Goal: Navigation & Orientation: Find specific page/section

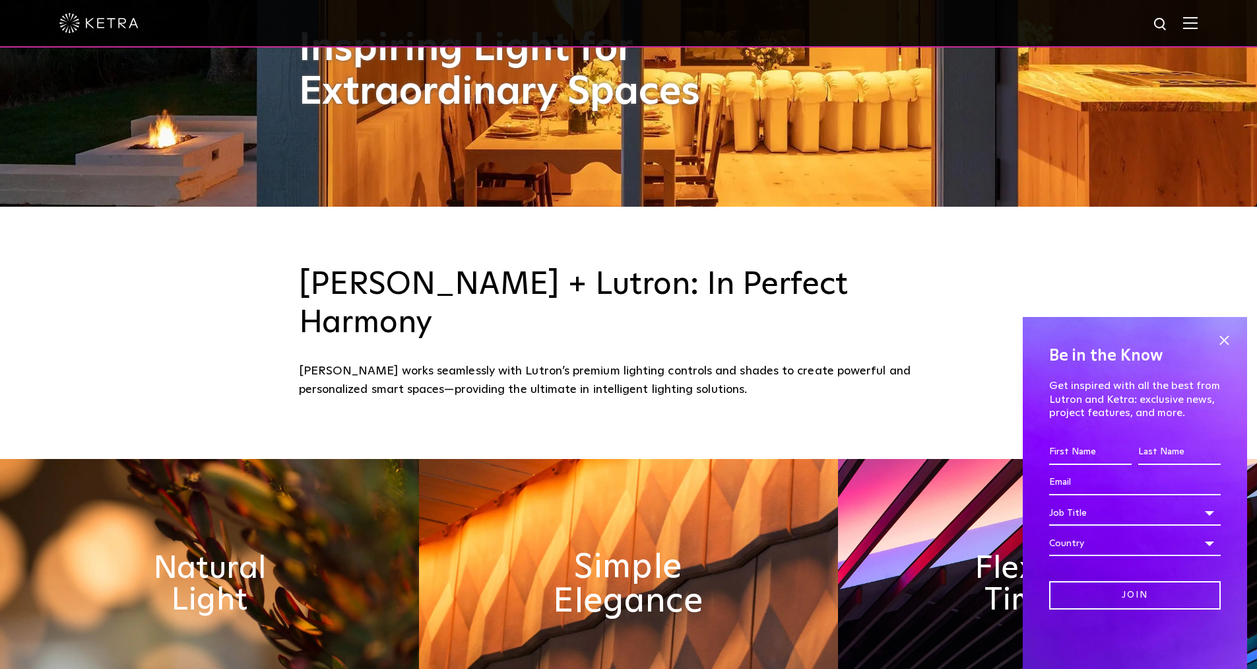
scroll to position [594, 0]
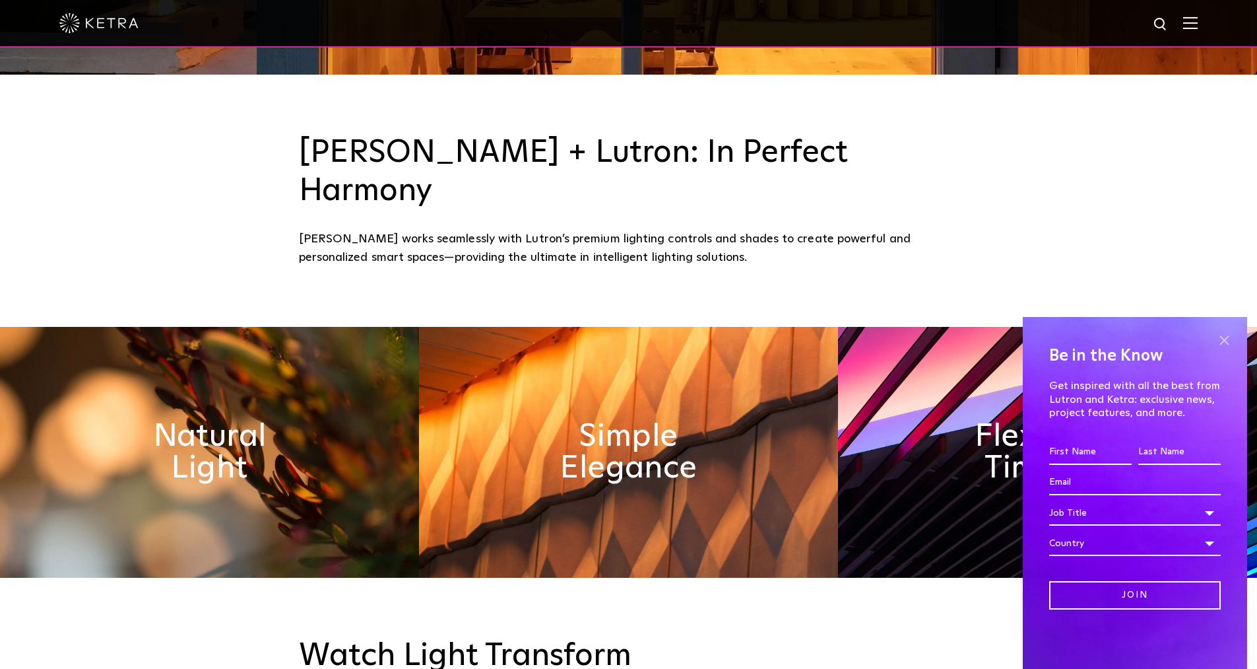
click at [1230, 339] on span at bounding box center [1224, 340] width 20 height 20
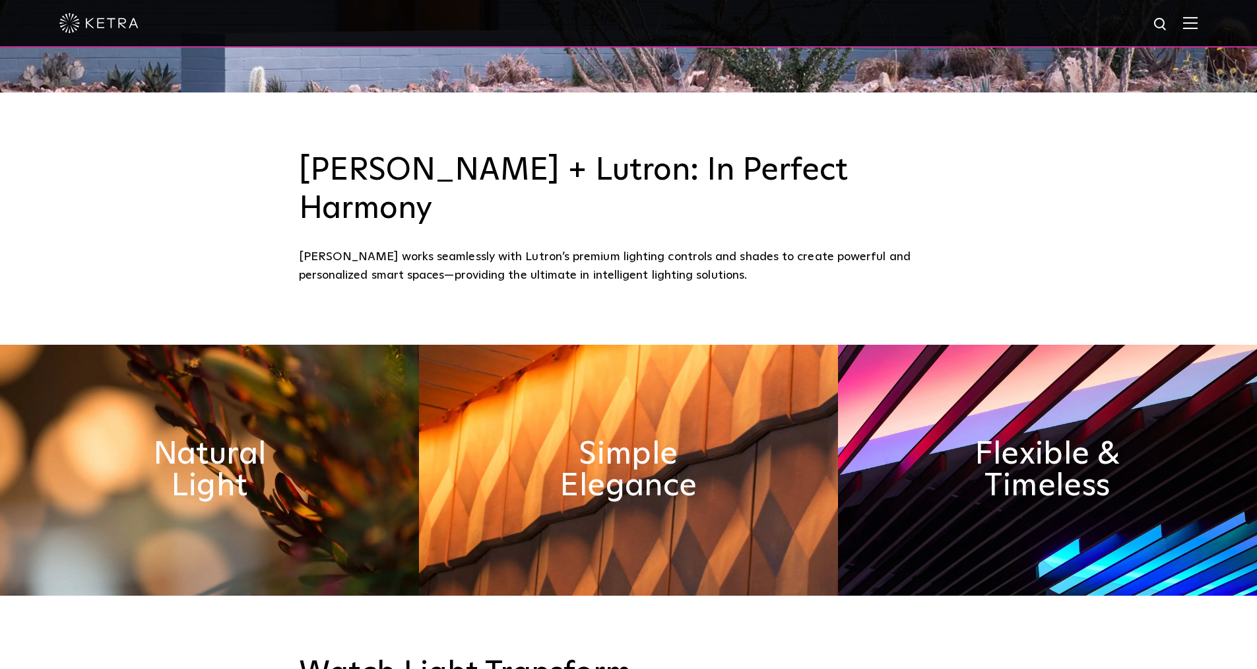
scroll to position [532, 0]
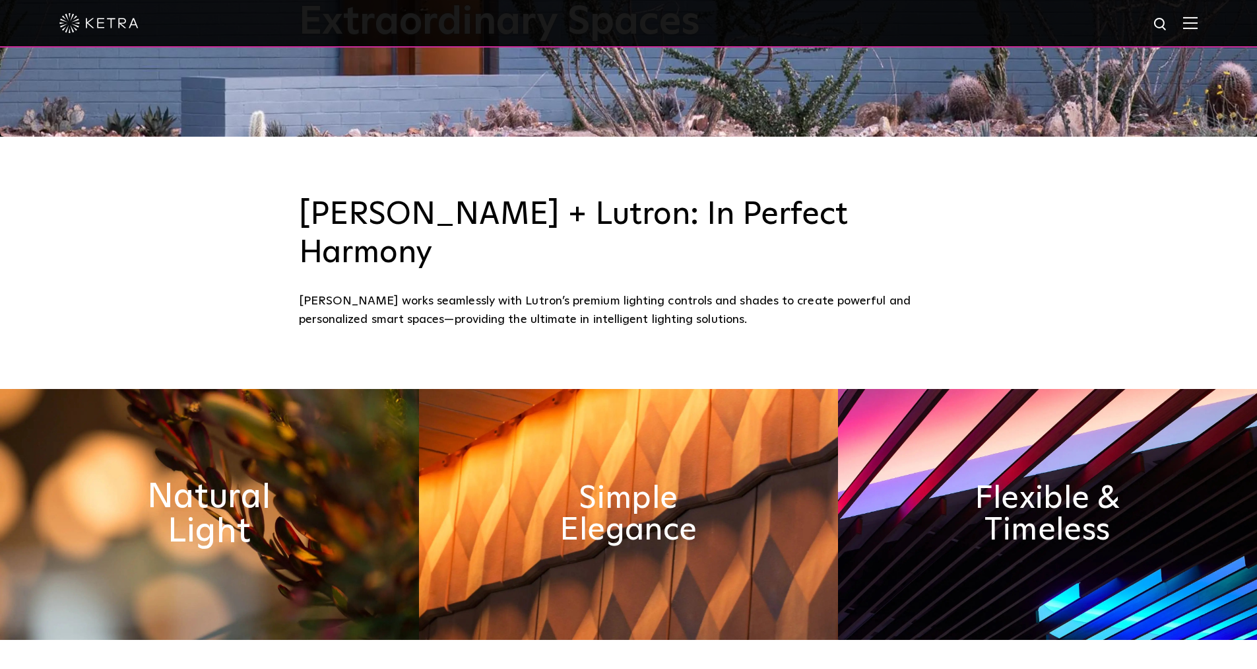
click at [247, 484] on h2 "Natural Light" at bounding box center [210, 513] width 216 height 69
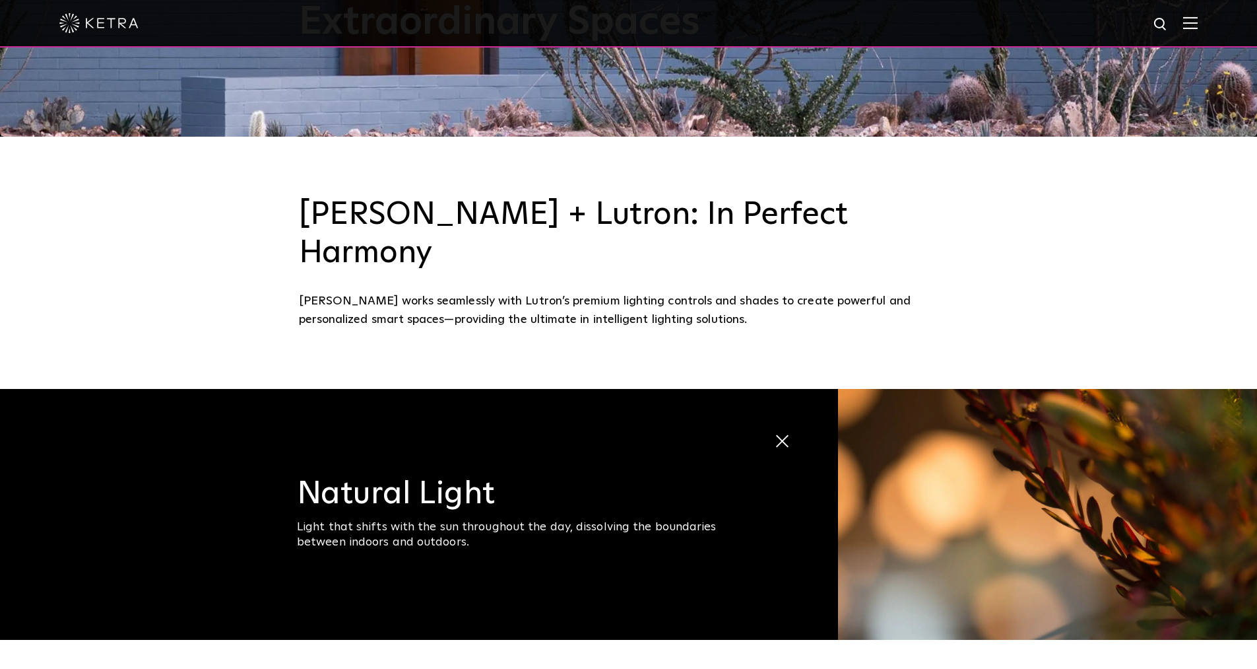
click at [482, 478] on h3 "Natural Light" at bounding box center [519, 494] width 445 height 32
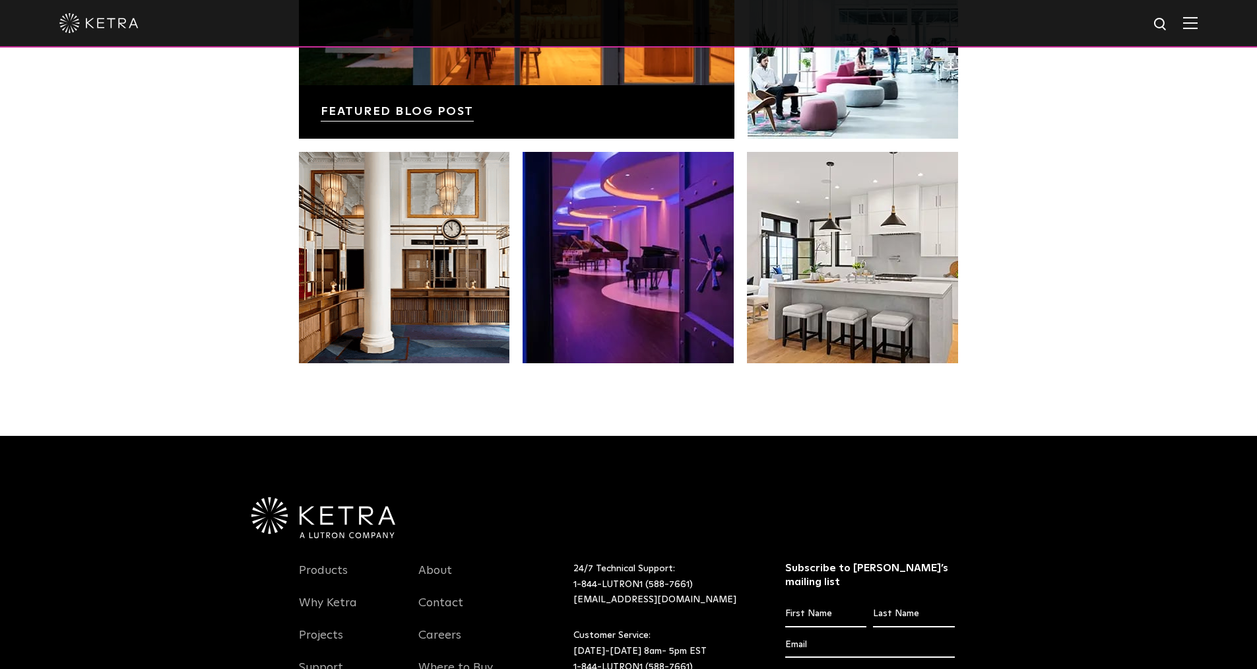
scroll to position [2512, 0]
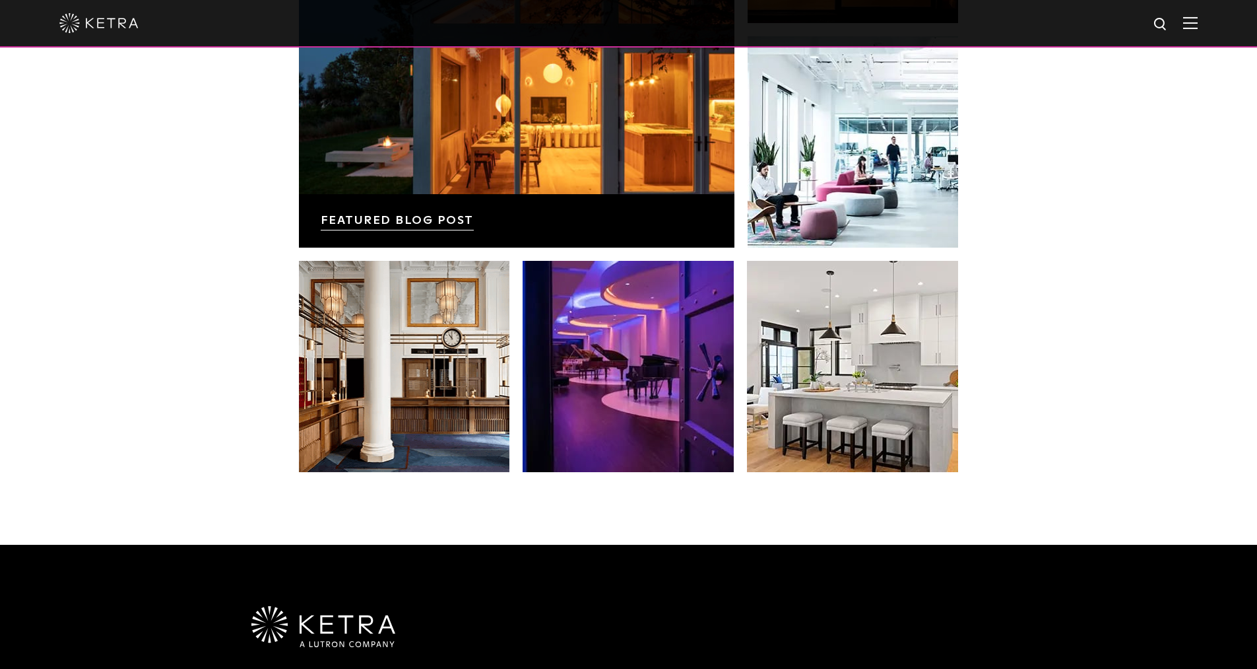
click at [1046, 401] on div "News, Insights, and Inspiration Lutron Releases First-Ever Lighting Trend Repor…" at bounding box center [628, 120] width 1257 height 850
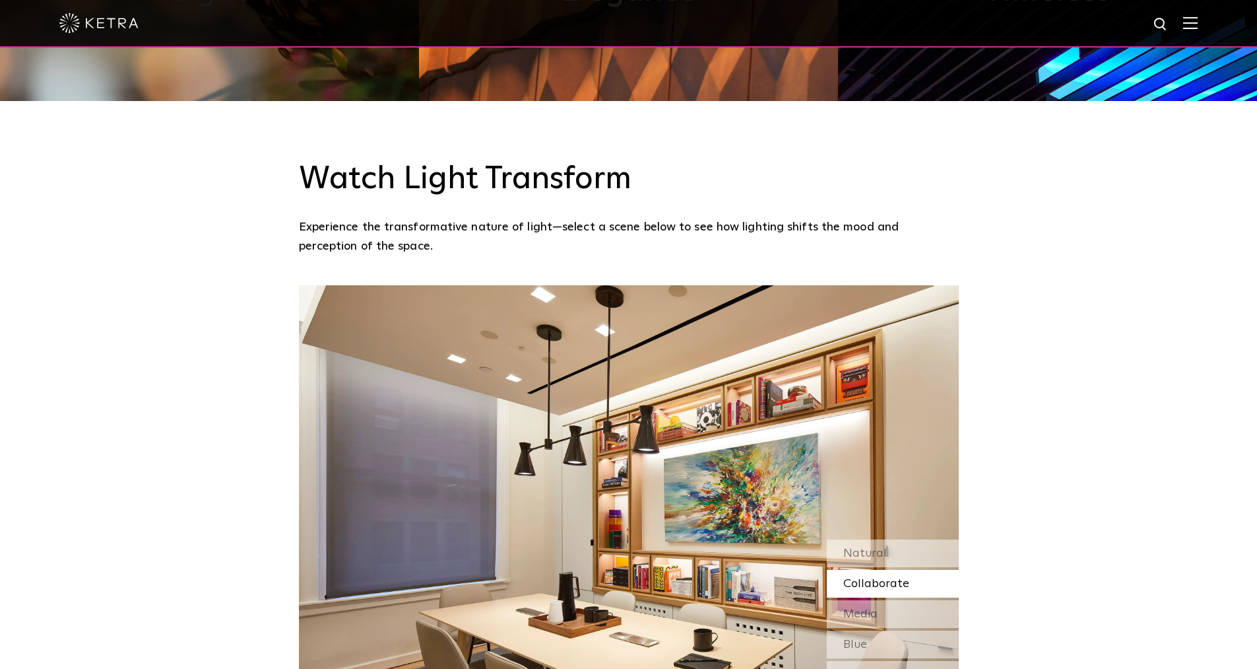
scroll to position [1192, 0]
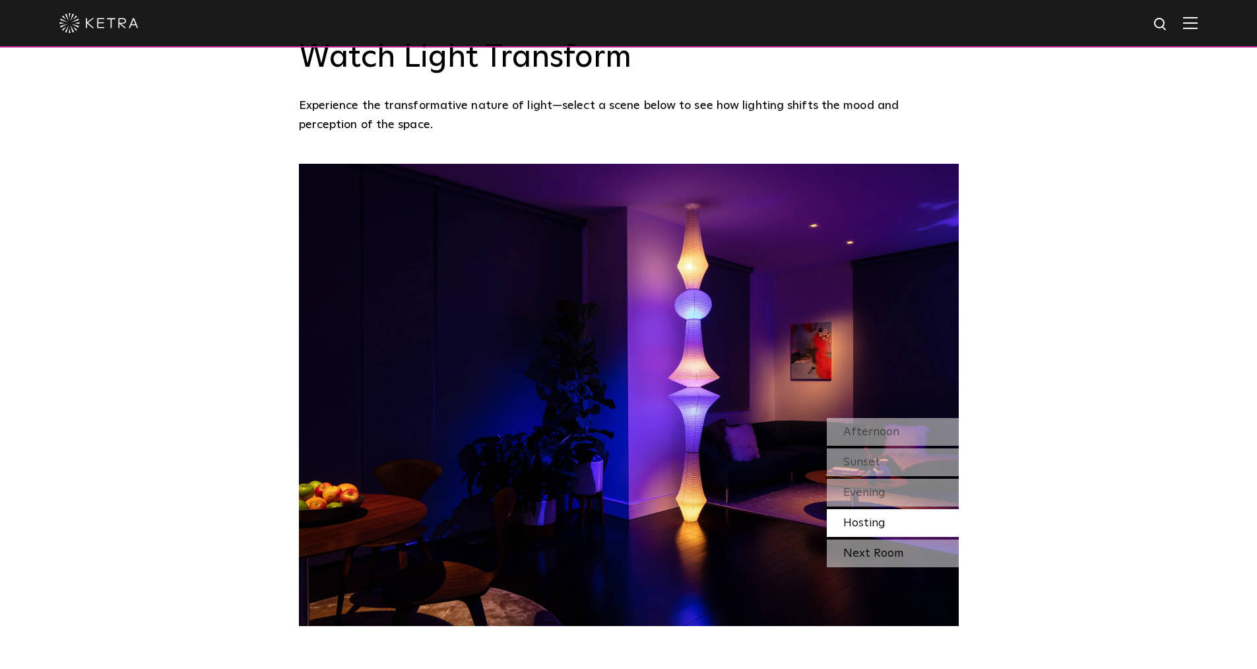
click at [898, 539] on div "Next Room" at bounding box center [893, 553] width 132 height 28
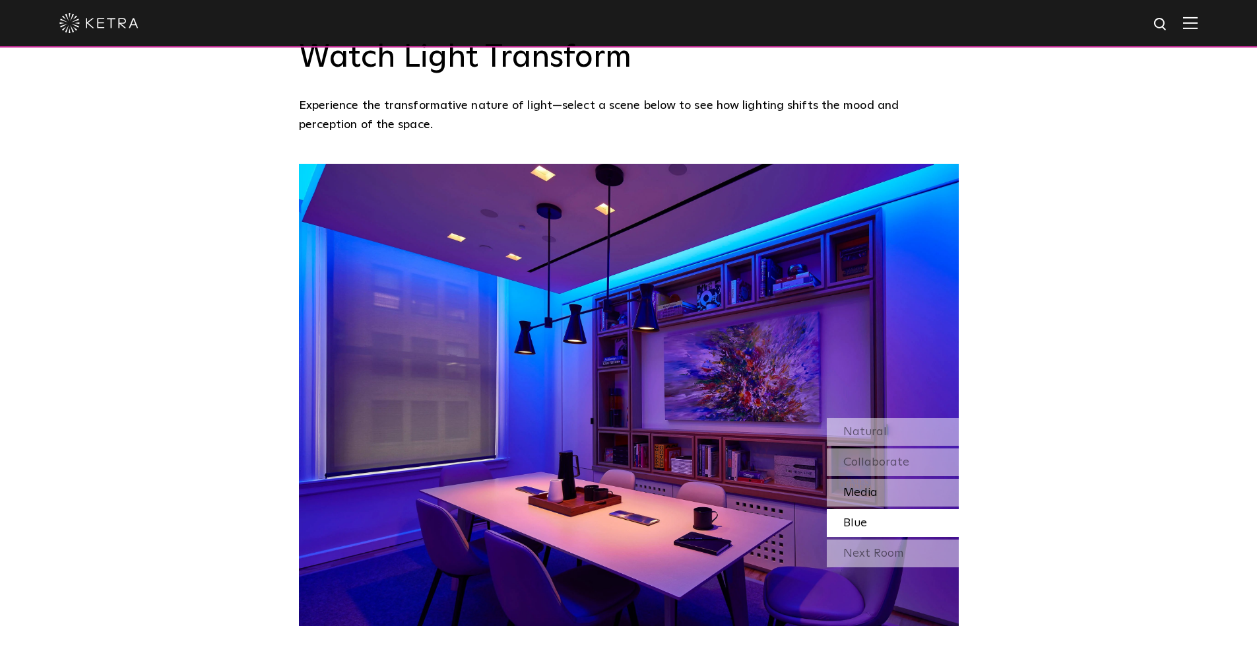
click at [894, 478] on div "Media" at bounding box center [893, 492] width 132 height 28
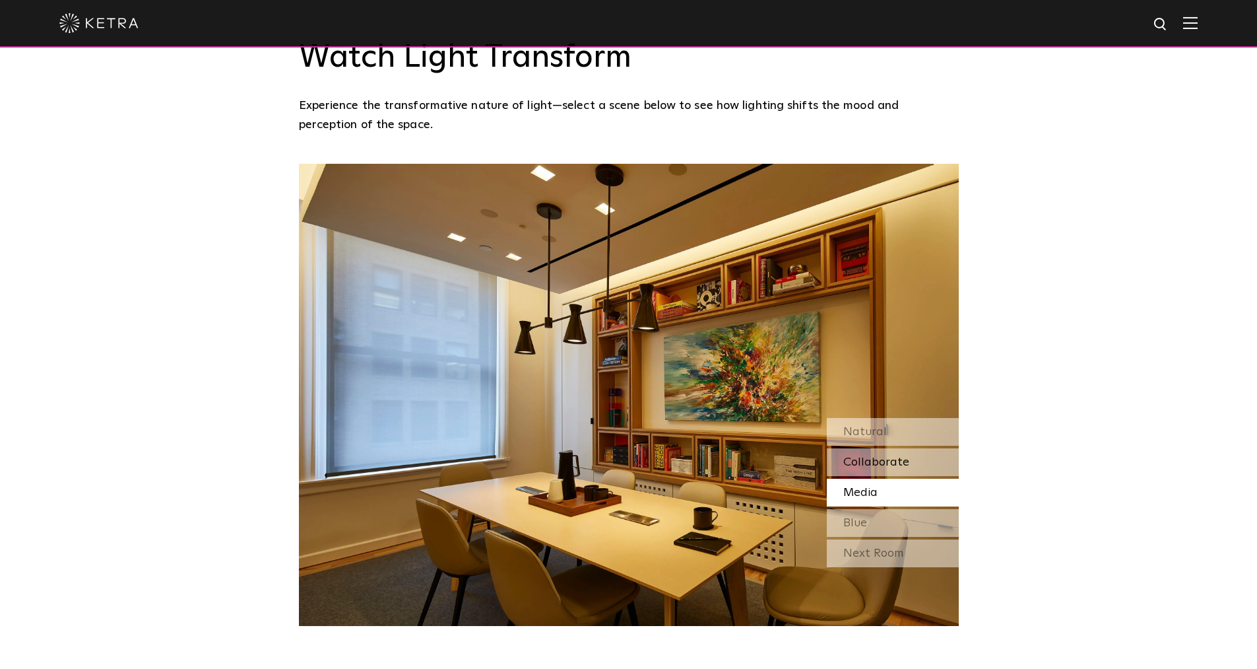
click at [894, 456] on span "Collaborate" at bounding box center [876, 462] width 66 height 12
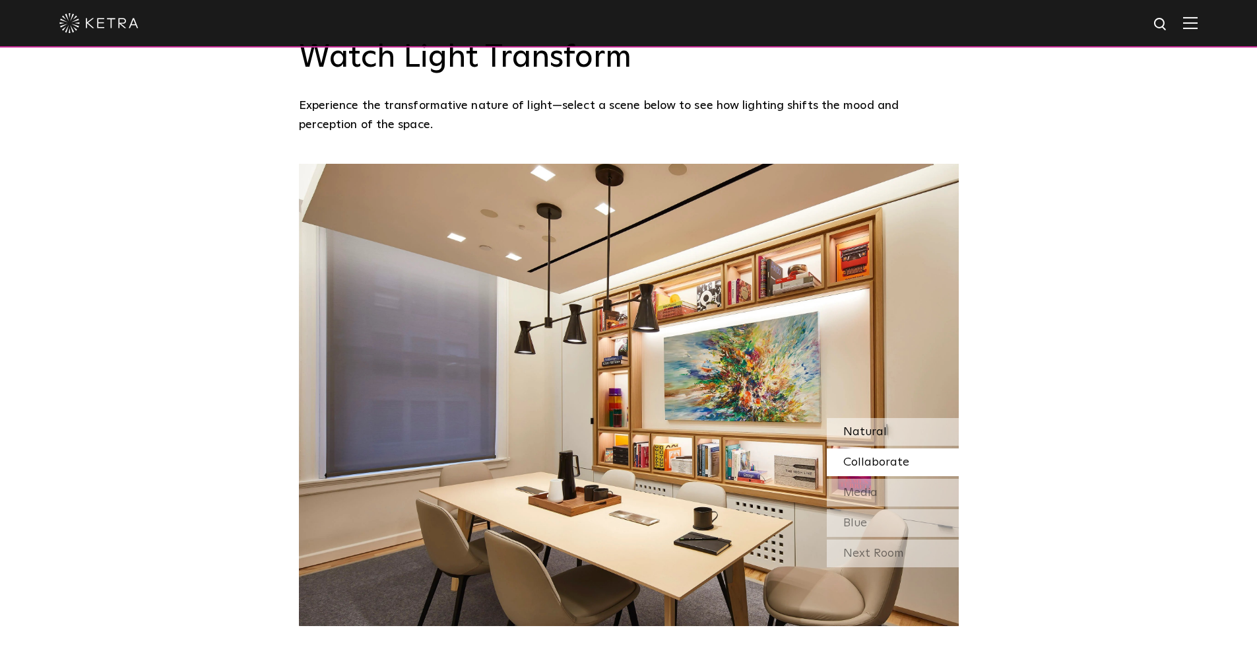
click at [900, 418] on div "Natural" at bounding box center [893, 432] width 132 height 28
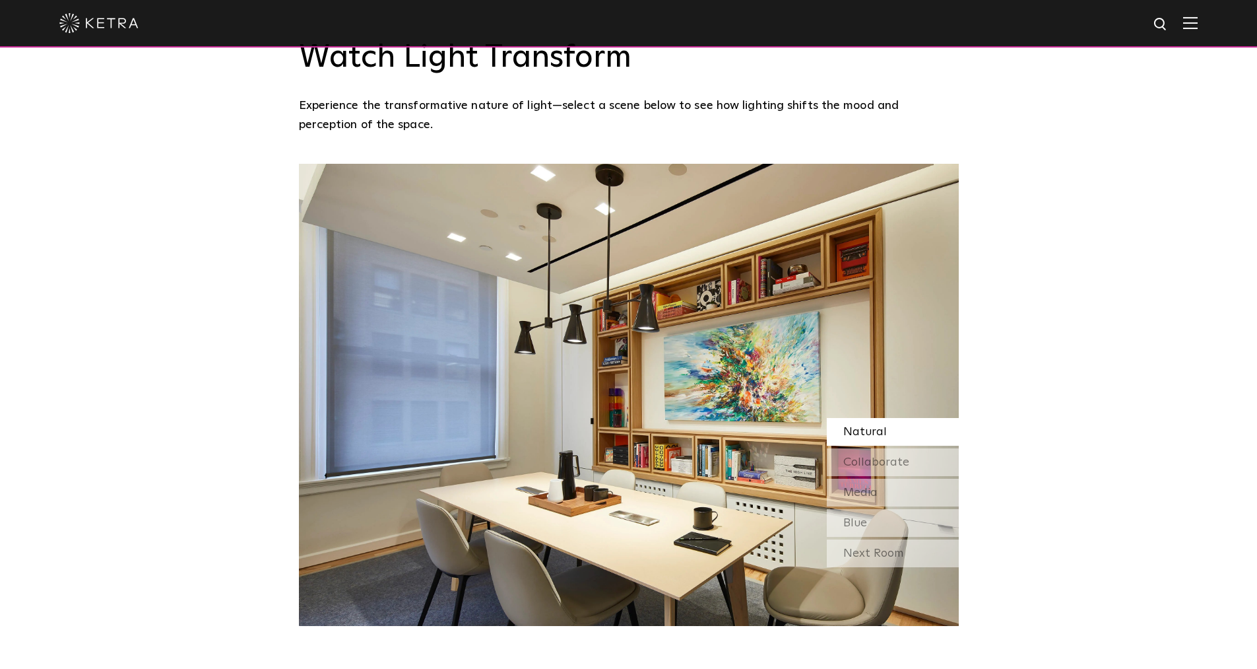
click at [999, 257] on div "Watch Light Transform Experience the transformative nature of light—select a sc…" at bounding box center [628, 303] width 1257 height 646
click at [1061, 273] on div "Watch Light Transform Experience the transformative nature of light—select a sc…" at bounding box center [628, 303] width 1257 height 646
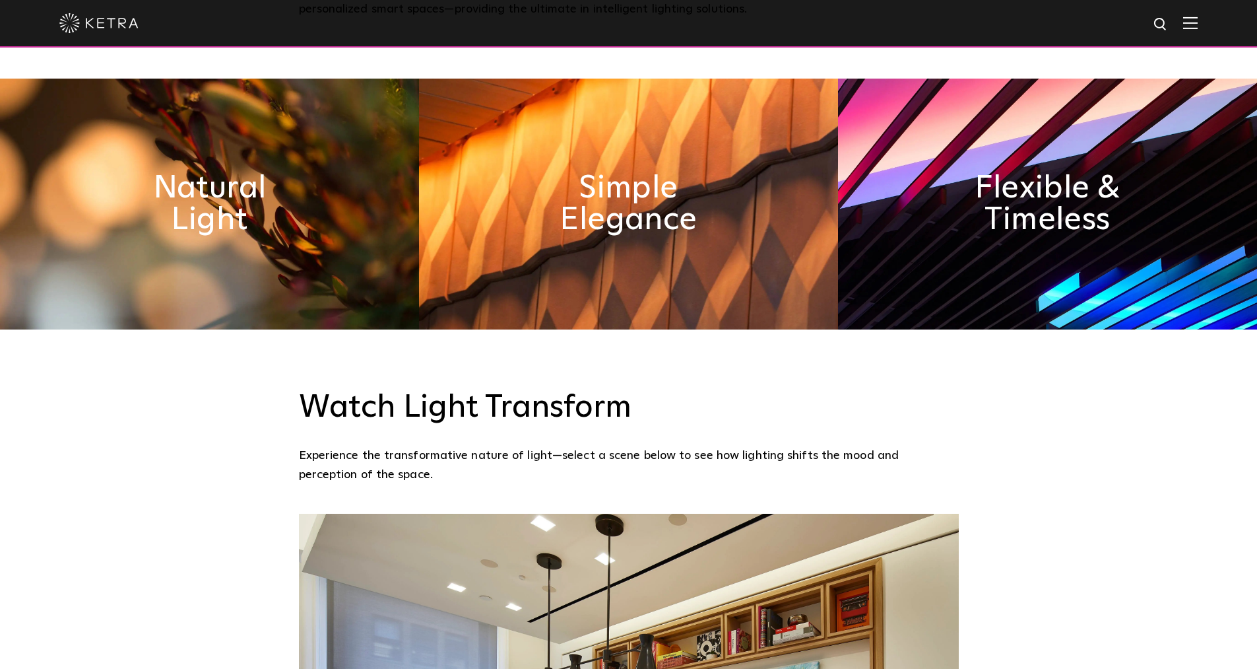
scroll to position [730, 0]
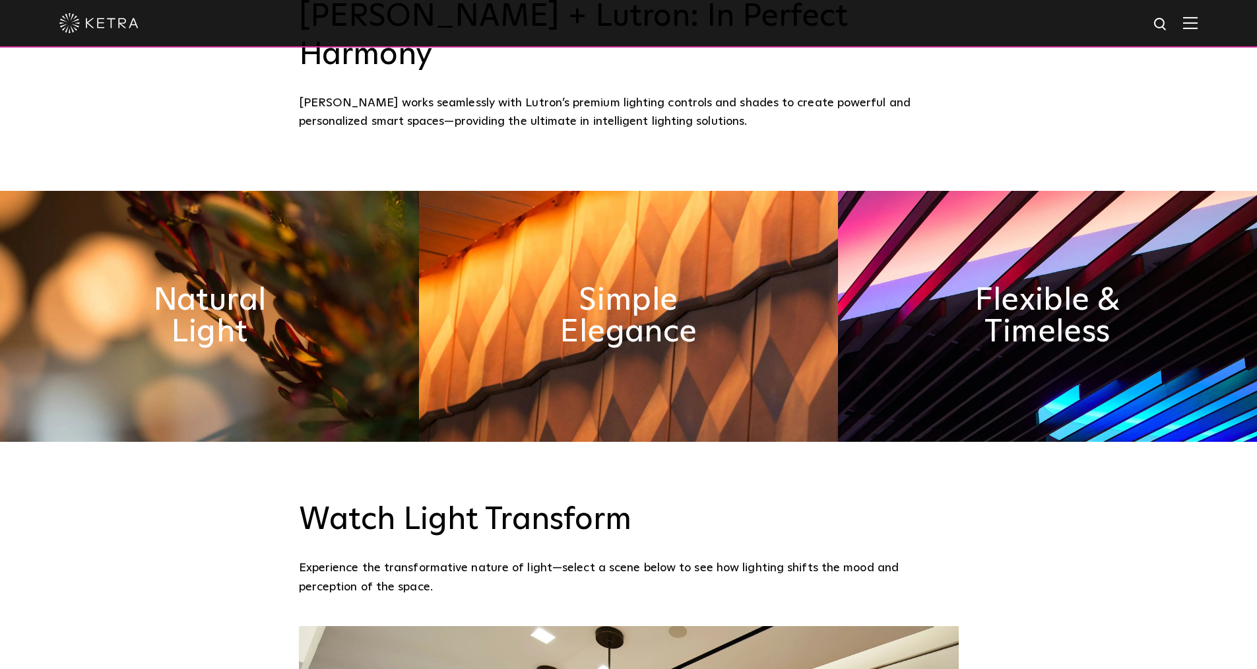
click at [654, 319] on img at bounding box center [628, 316] width 419 height 251
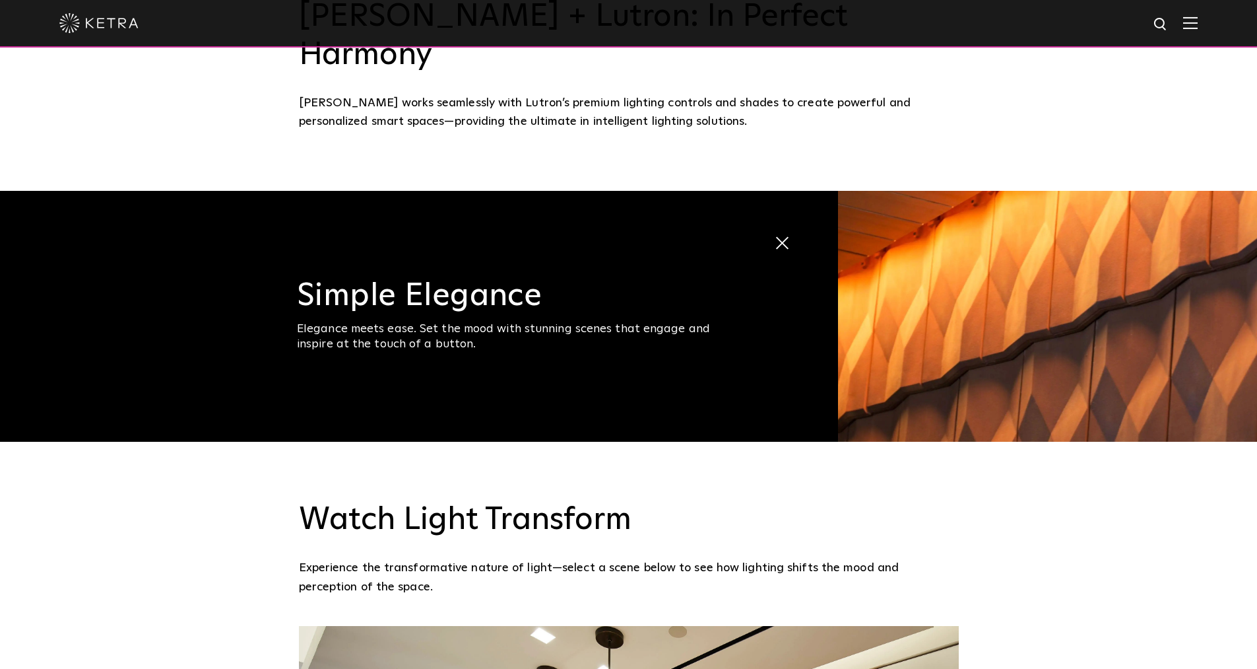
click at [650, 355] on span "Simple Elegance Elegance meets ease. Set the mood with stunning scenes that eng…" at bounding box center [419, 316] width 838 height 251
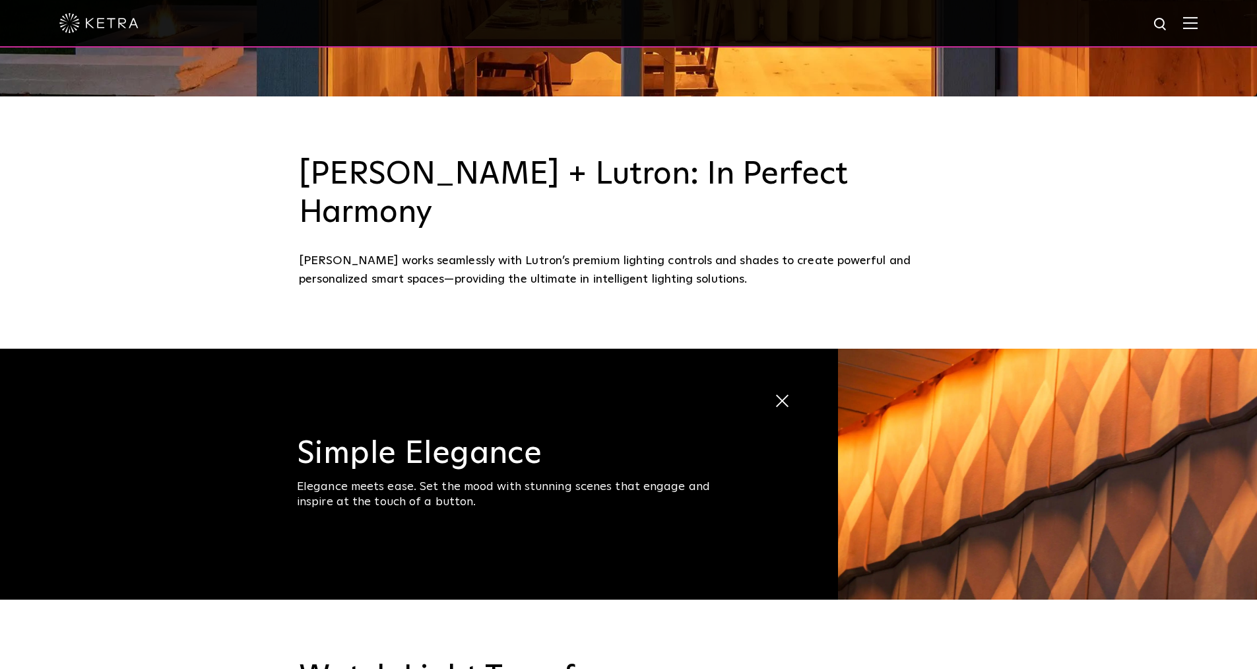
scroll to position [532, 0]
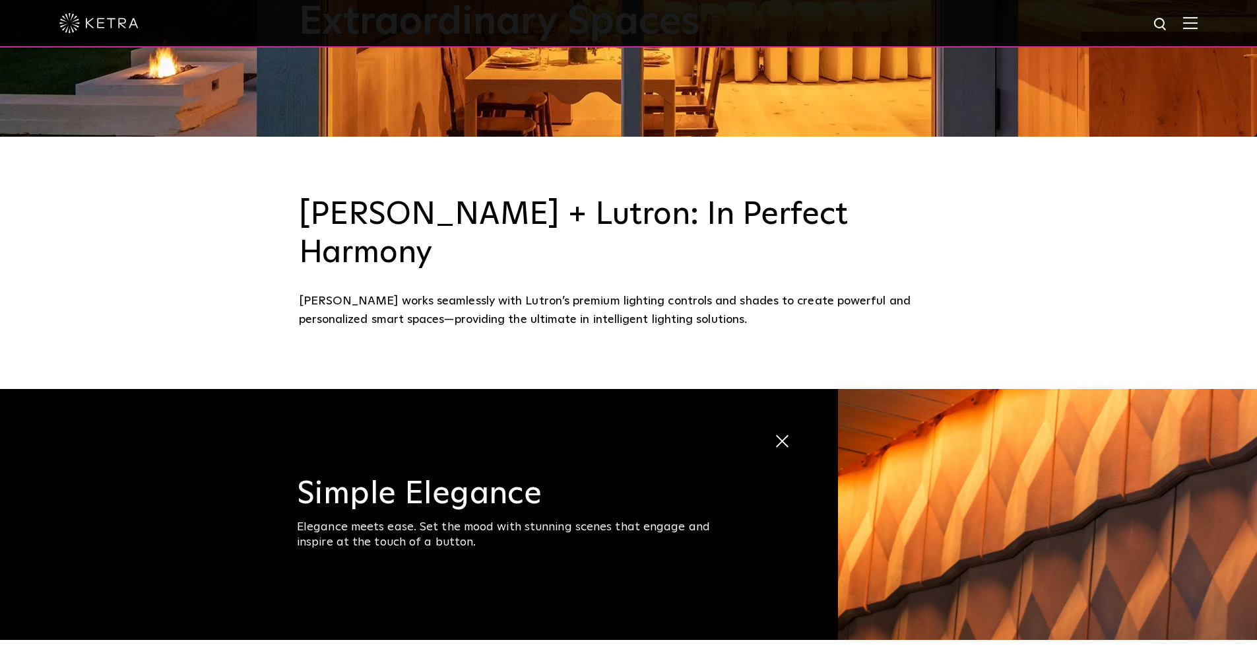
click at [787, 430] on span at bounding box center [785, 441] width 22 height 22
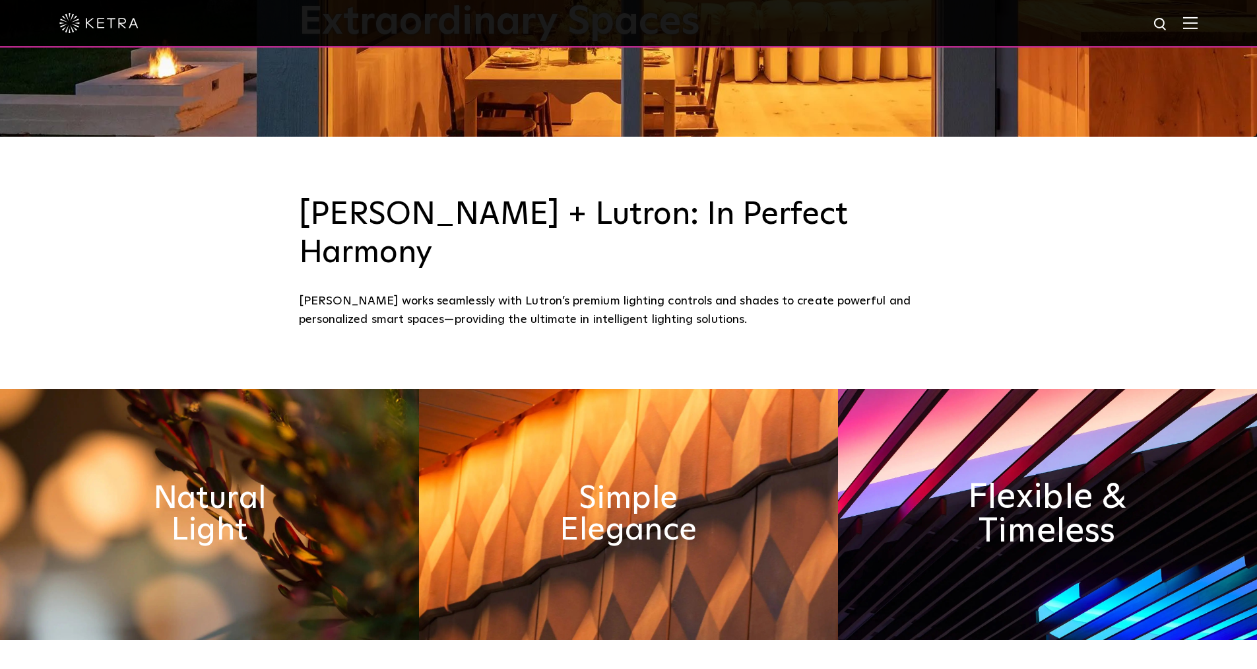
click at [1043, 484] on h2 "Flexible & Timeless" at bounding box center [1048, 513] width 216 height 69
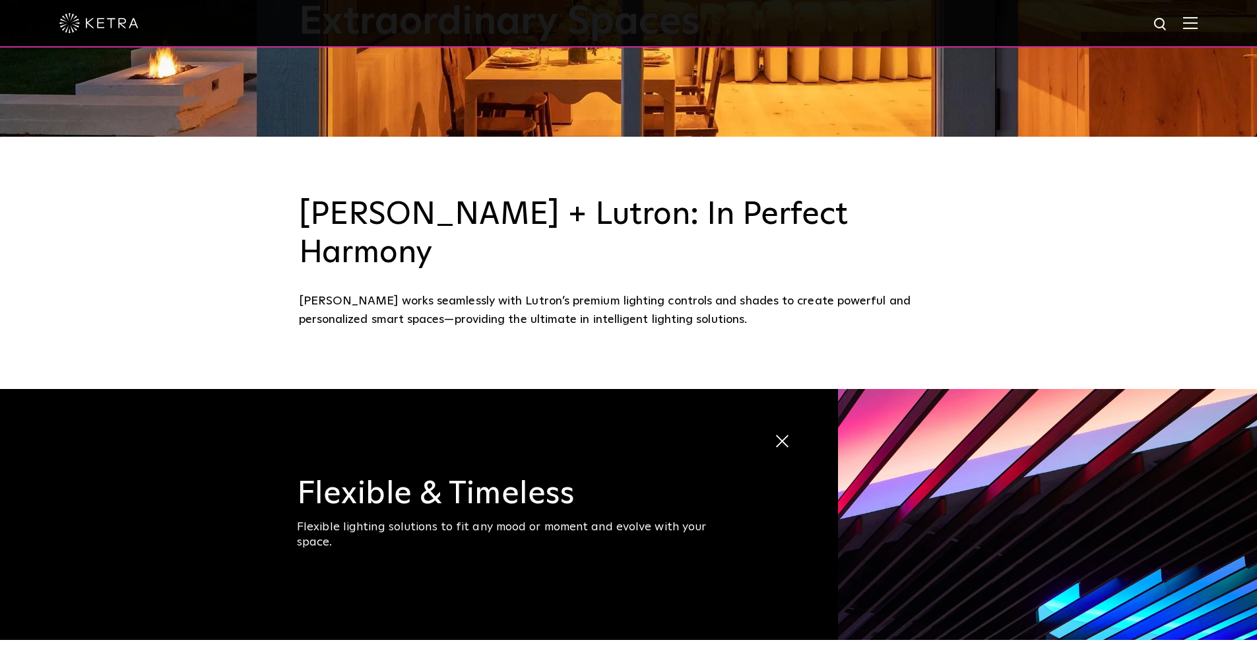
click at [742, 519] on div "Flexible lighting solutions to fit any mood or moment and evolve with your spac…" at bounding box center [519, 534] width 445 height 31
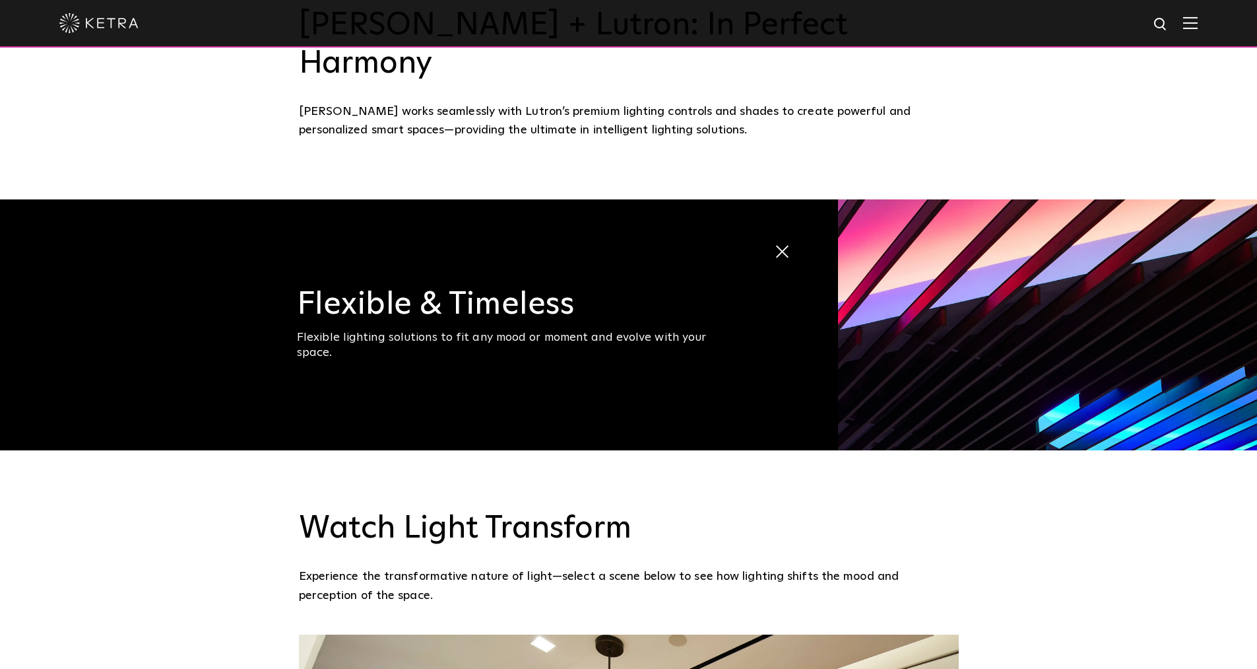
scroll to position [928, 0]
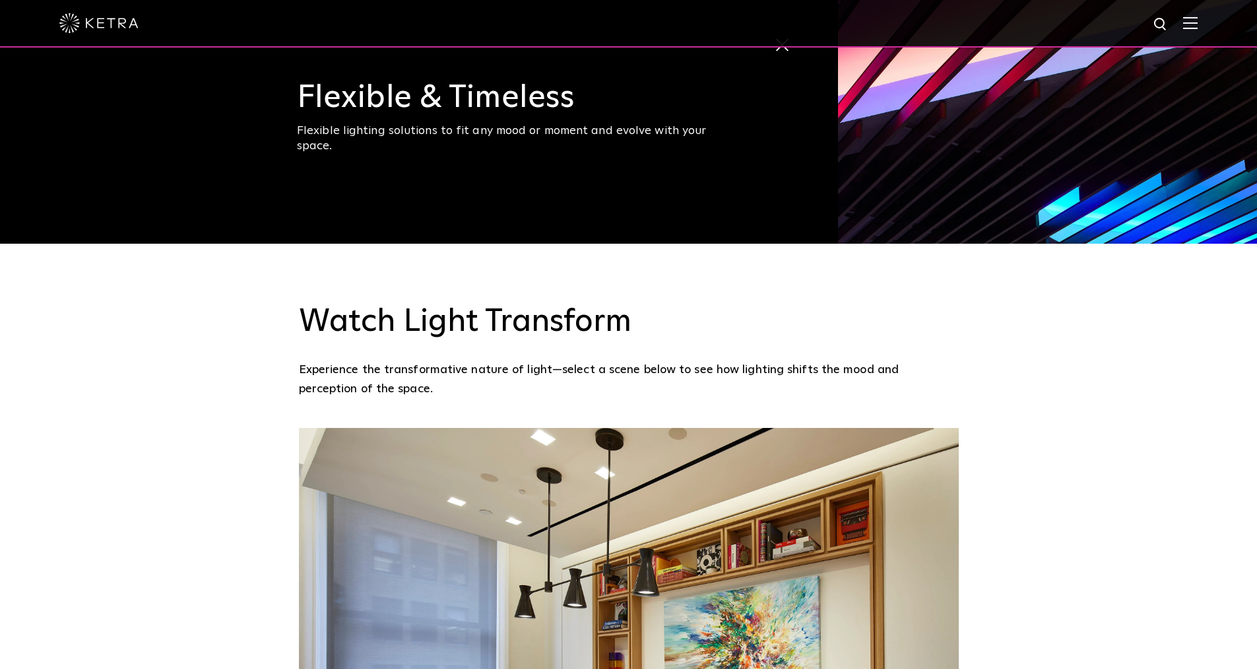
click at [999, 127] on img at bounding box center [1047, 118] width 419 height 251
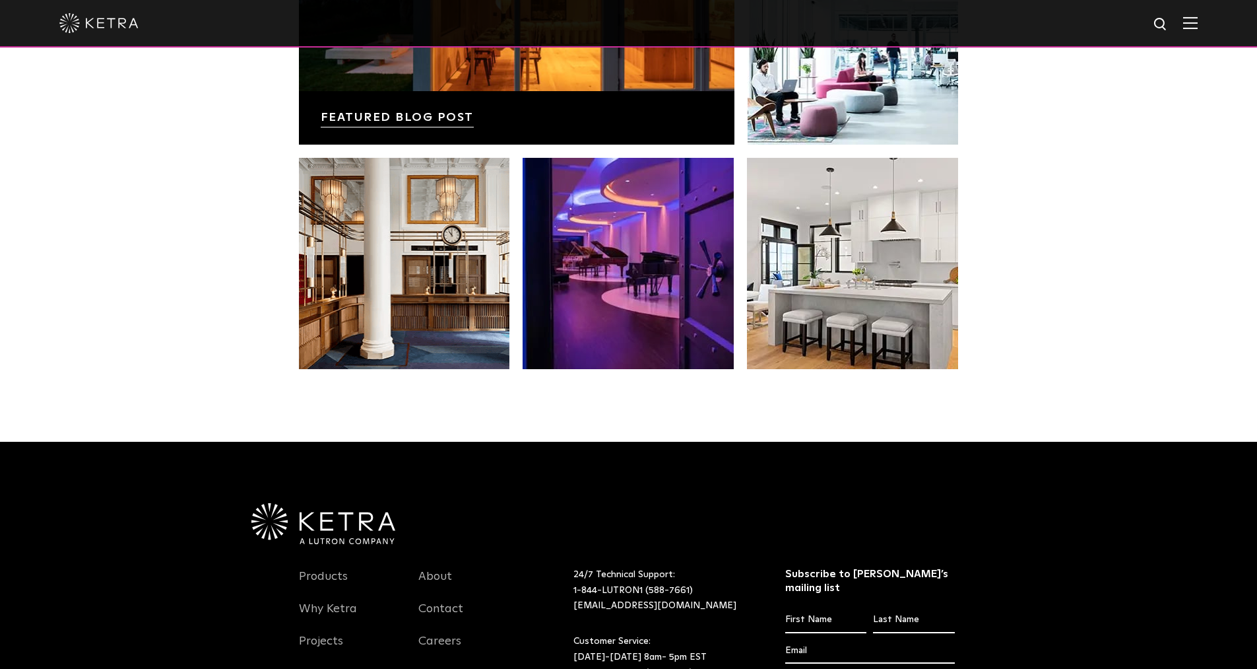
scroll to position [2776, 0]
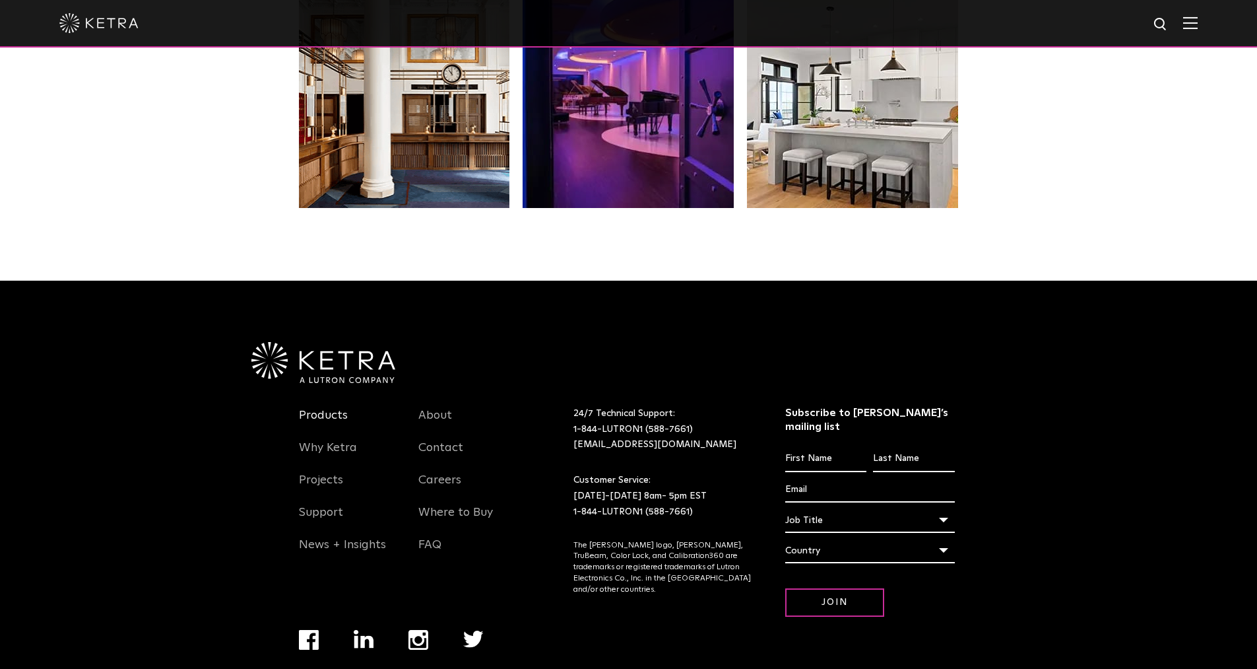
click at [331, 408] on link "Products" at bounding box center [323, 423] width 49 height 30
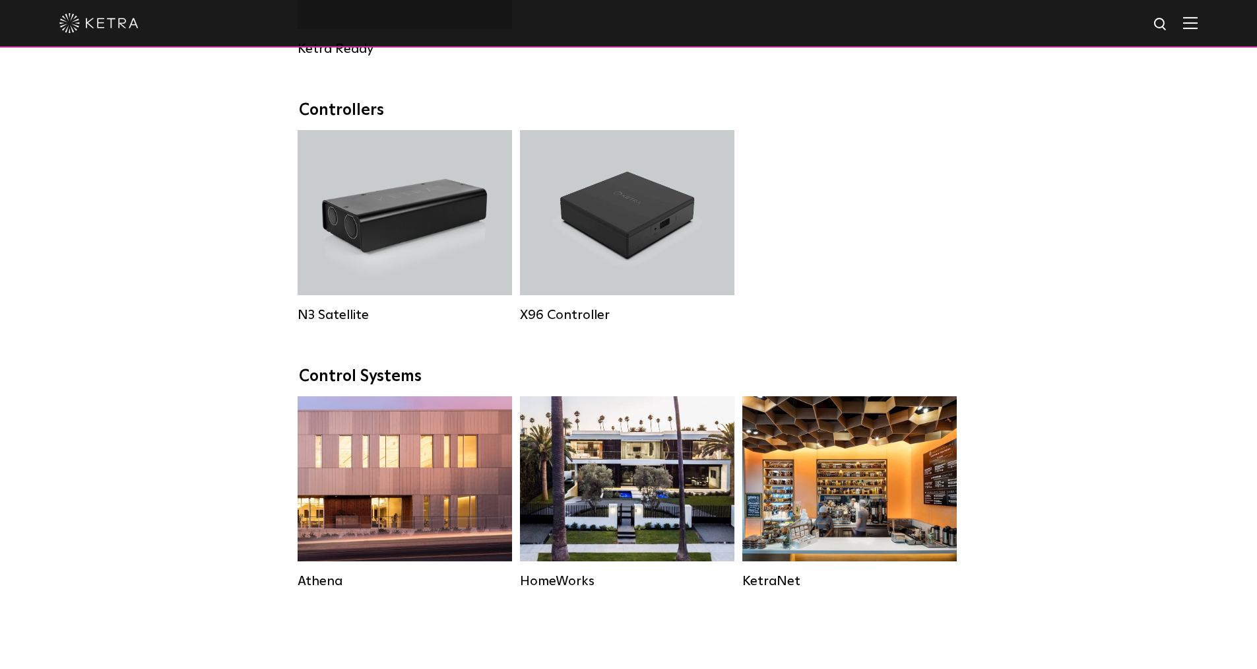
scroll to position [1848, 0]
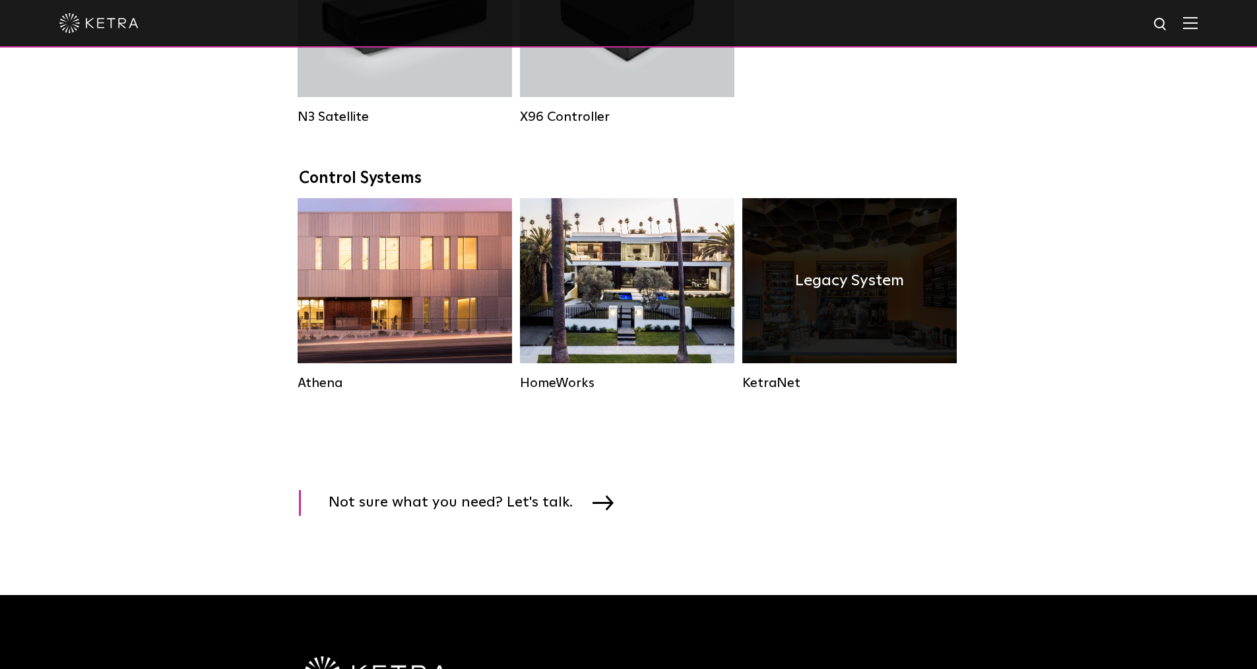
click at [893, 335] on div "Legacy System" at bounding box center [849, 280] width 214 height 165
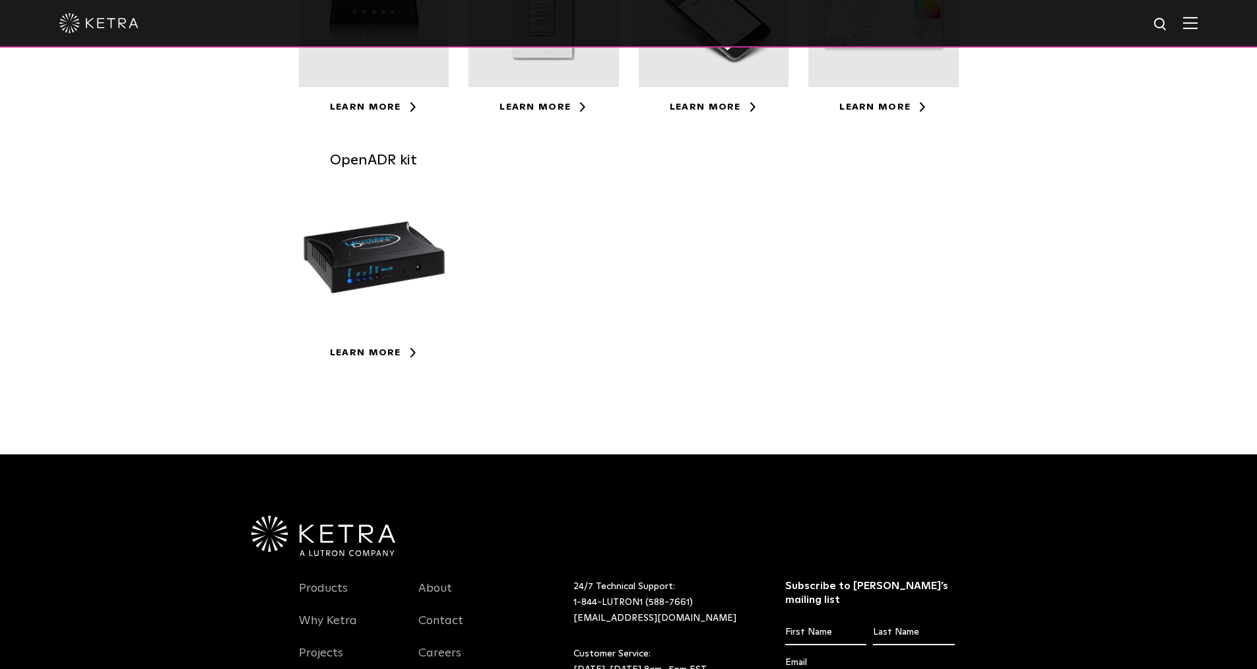
scroll to position [330, 0]
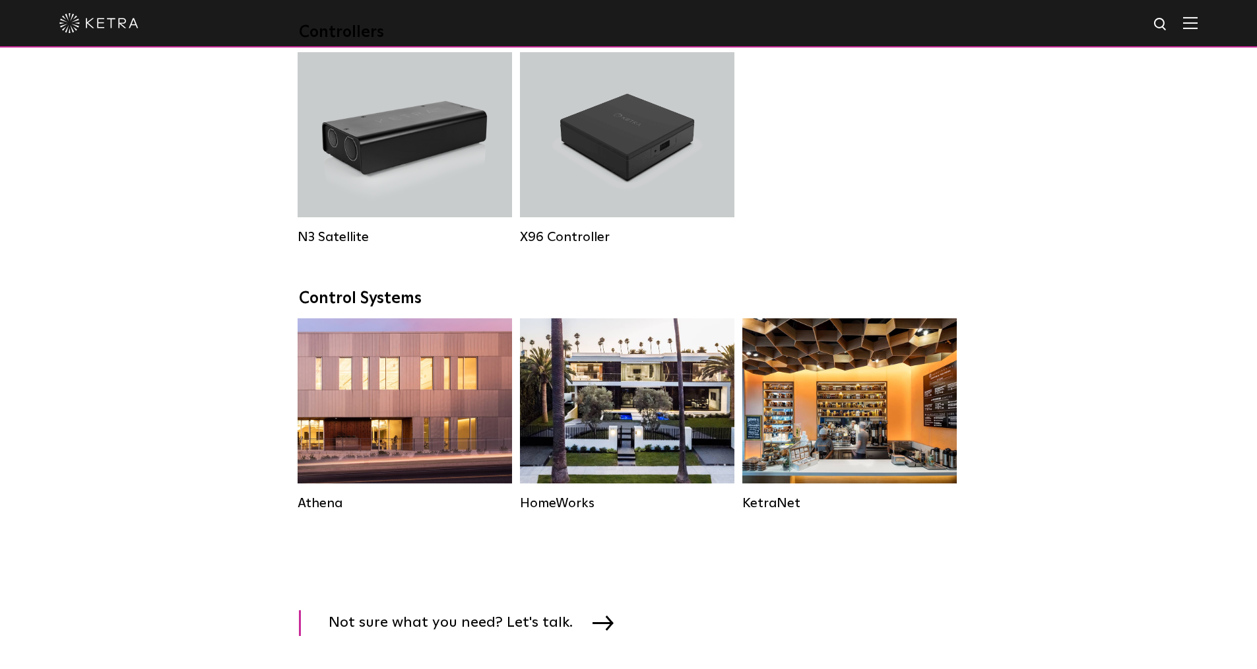
scroll to position [1705, 0]
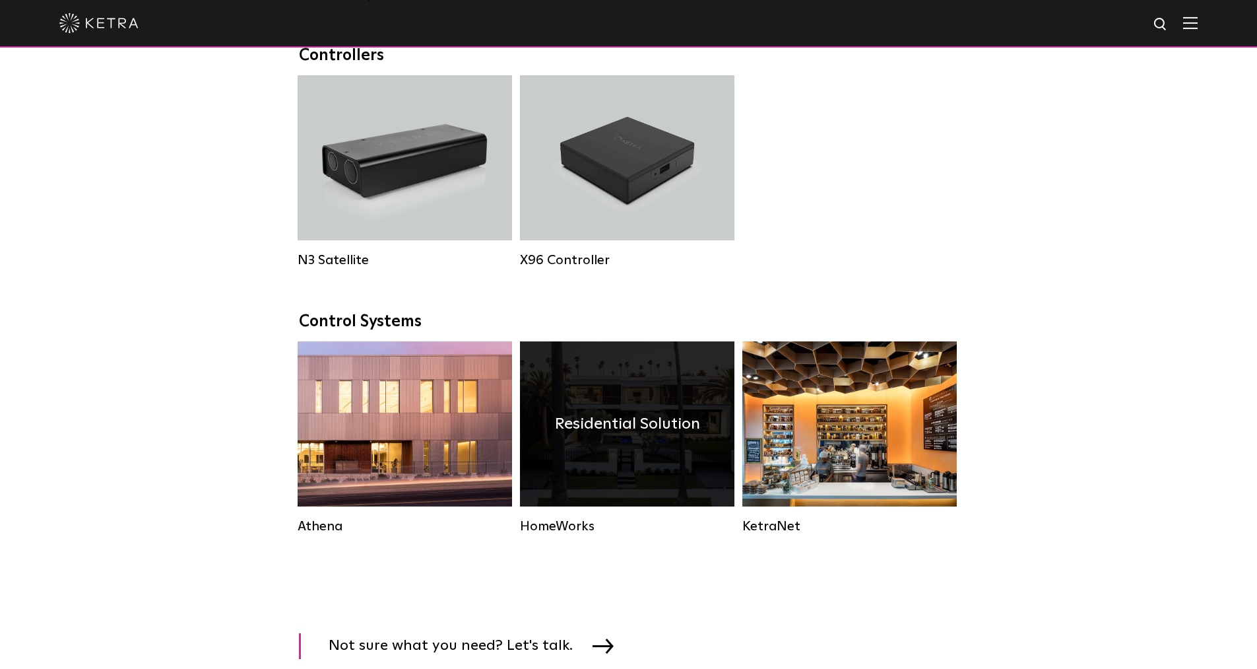
click at [637, 476] on div "Residential Solution" at bounding box center [627, 423] width 214 height 165
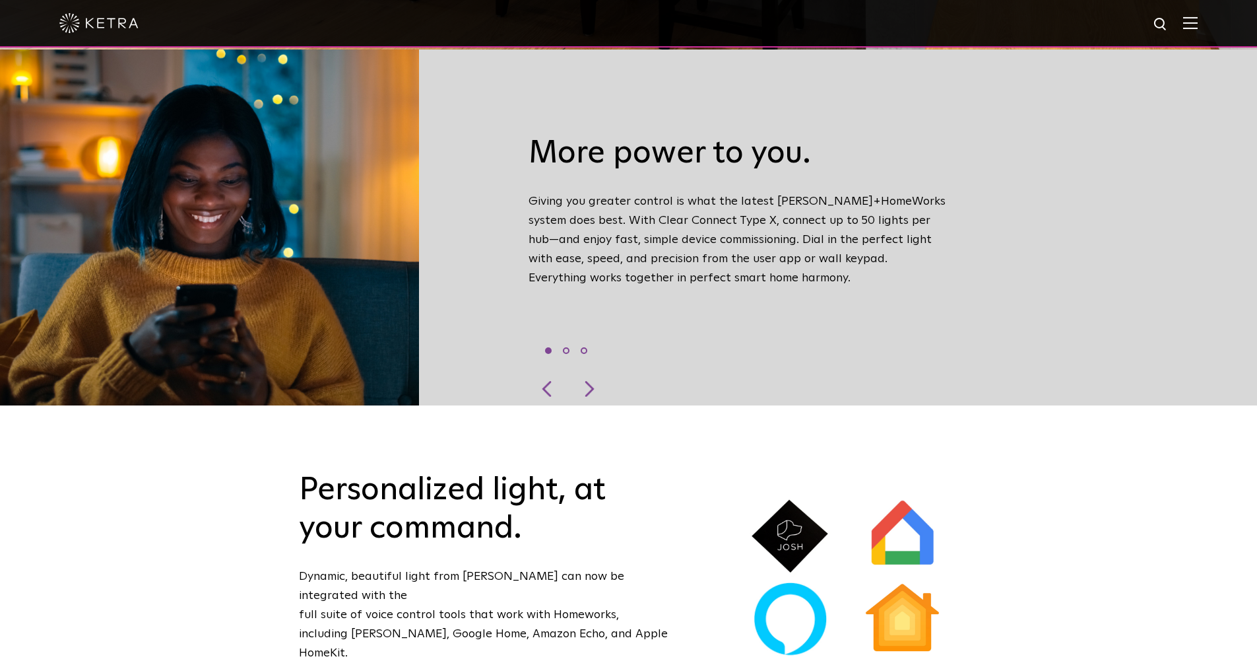
scroll to position [396, 0]
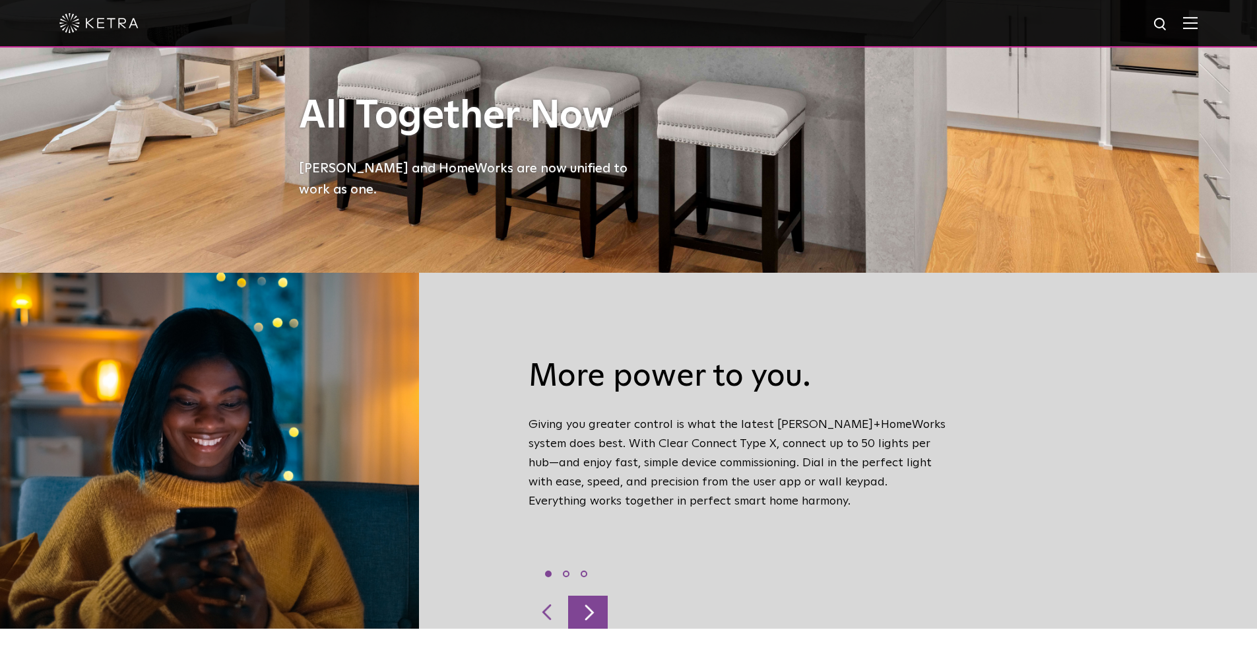
click at [598, 596] on div at bounding box center [588, 611] width 40 height 33
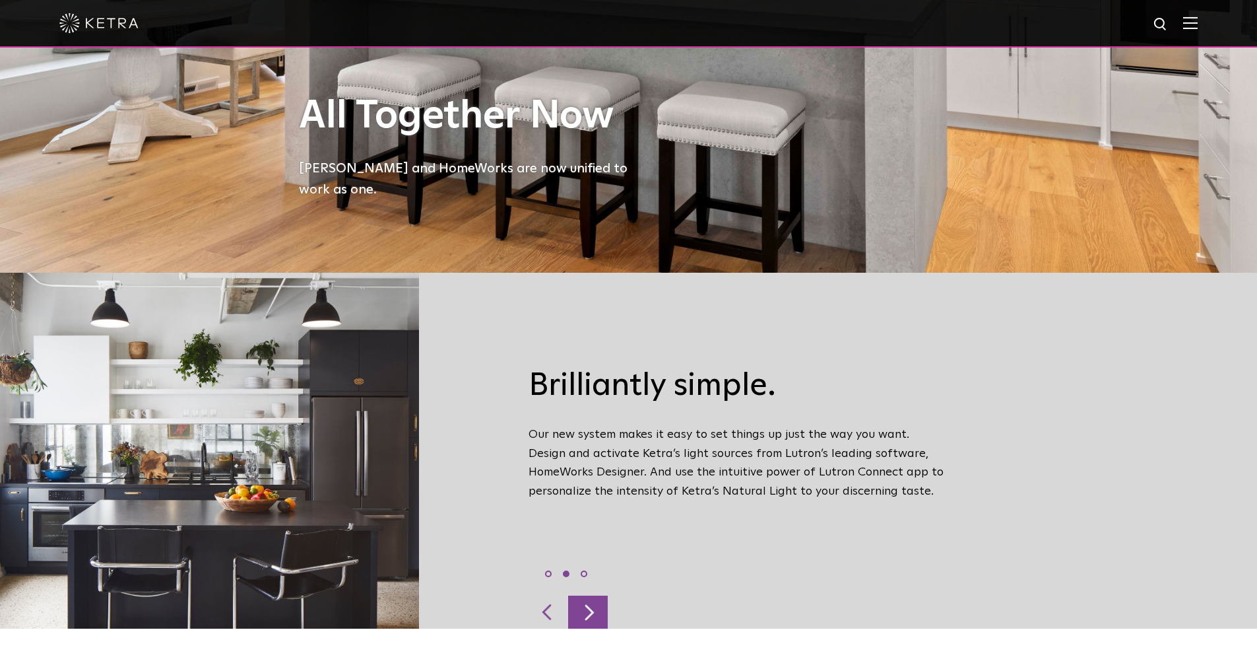
click at [599, 595] on div at bounding box center [588, 611] width 40 height 33
